Goal: Information Seeking & Learning: Learn about a topic

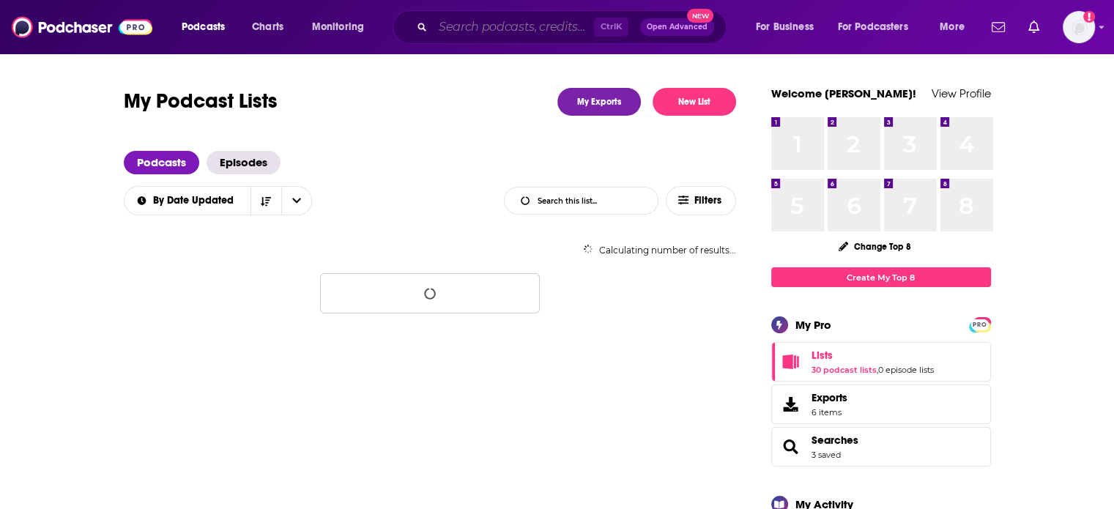
click at [505, 31] on input "Search podcasts, credits, & more..." at bounding box center [513, 26] width 161 height 23
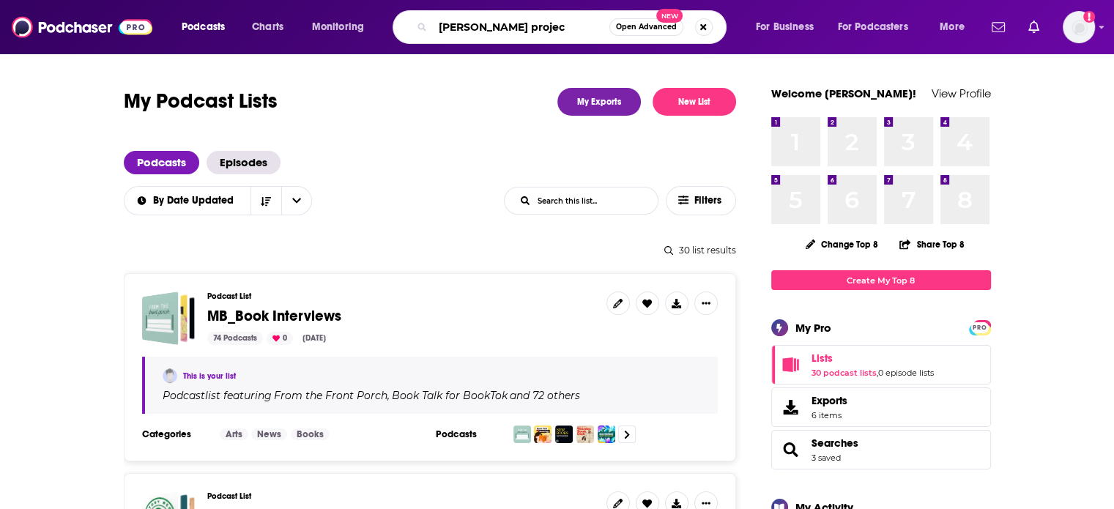
type input "[PERSON_NAME] project"
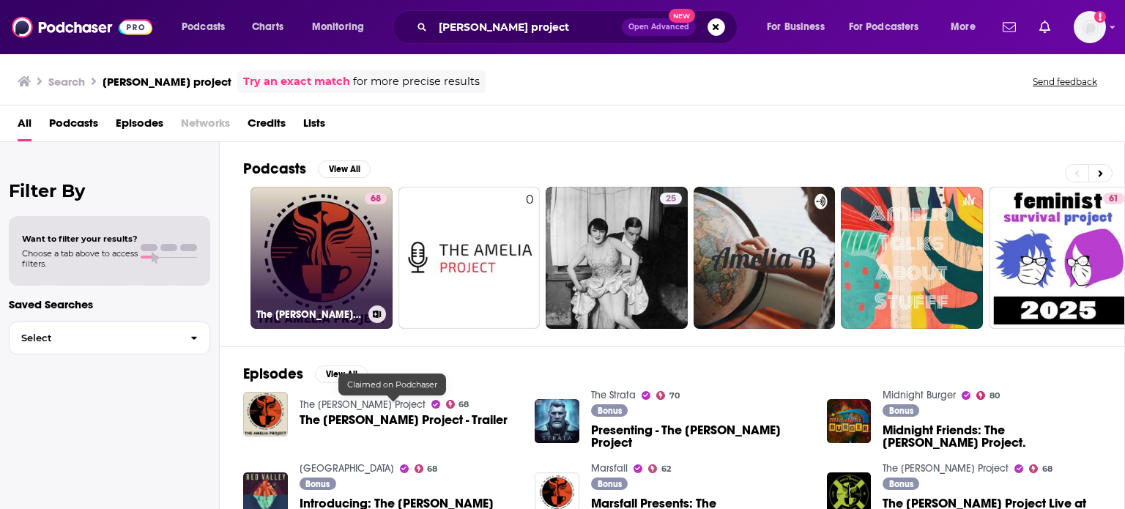
click at [344, 254] on link "68 The [PERSON_NAME] Project" at bounding box center [322, 258] width 142 height 142
